Goal: Check status: Check status

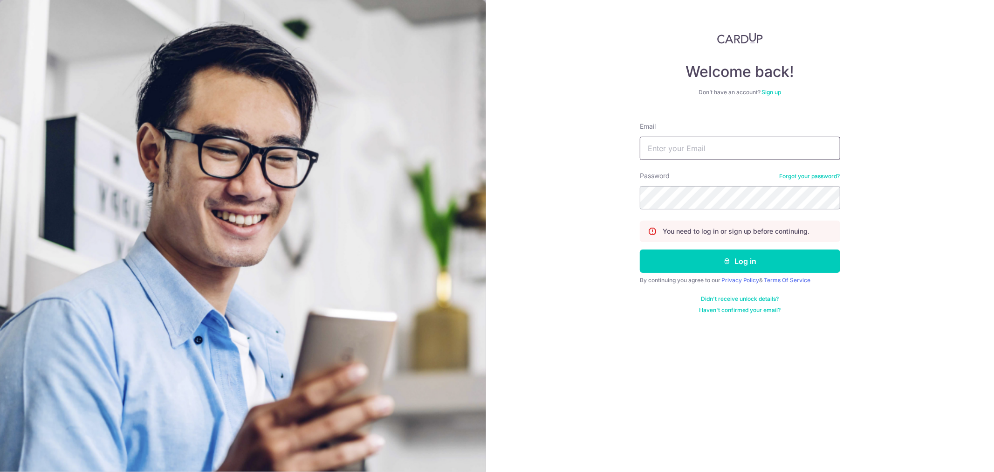
click at [687, 148] on input "Email" at bounding box center [740, 148] width 200 height 23
type input "[EMAIL_ADDRESS][DOMAIN_NAME]"
click at [640, 249] on button "Log in" at bounding box center [740, 260] width 200 height 23
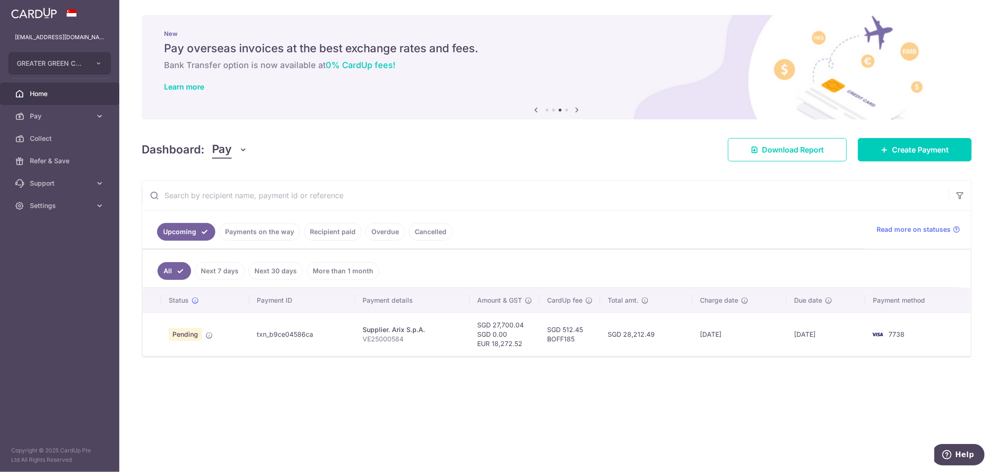
drag, startPoint x: 527, startPoint y: 324, endPoint x: 496, endPoint y: 322, distance: 30.8
click at [496, 322] on td "SGD 27,700.04 SGD 0.00 EUR 18,272.52" at bounding box center [505, 333] width 70 height 43
copy td "27,700.04"
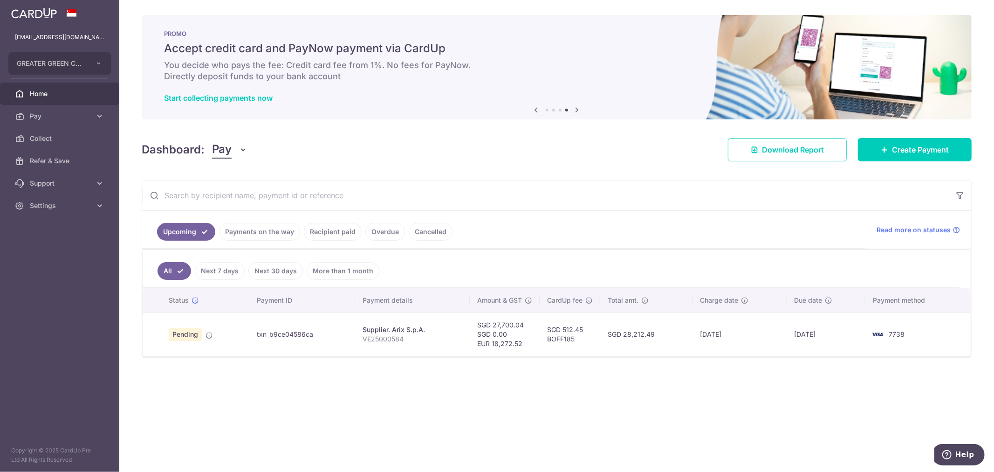
click at [567, 327] on td "SGD 512.45 BOFF185" at bounding box center [570, 333] width 61 height 43
drag, startPoint x: 565, startPoint y: 328, endPoint x: 586, endPoint y: 328, distance: 21.4
click at [586, 328] on td "SGD 512.45 BOFF185" at bounding box center [570, 333] width 61 height 43
copy td "512.45"
click at [665, 395] on div "× Pause Schedule Pause all future payments in this series Pause just this one p…" at bounding box center [556, 236] width 875 height 472
